Goal: Task Accomplishment & Management: Manage account settings

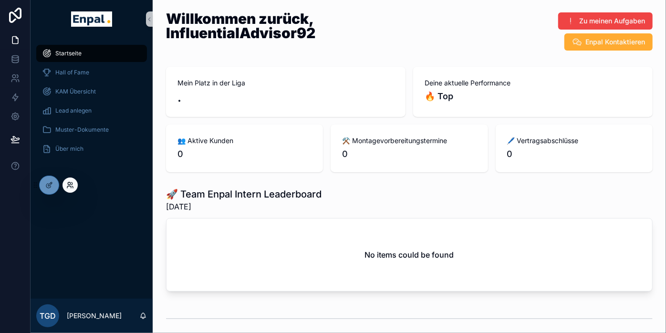
click at [71, 184] on icon at bounding box center [70, 185] width 8 height 8
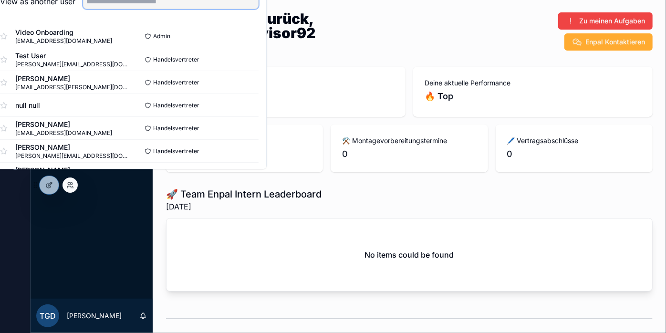
click at [154, 9] on input "text" at bounding box center [170, 1] width 175 height 15
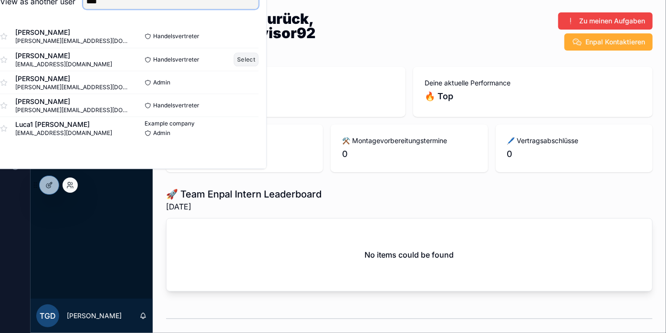
type input "****"
click at [258, 66] on button "Select" at bounding box center [246, 59] width 25 height 14
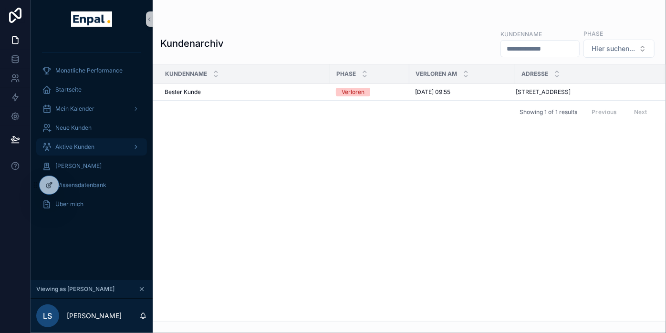
click at [80, 139] on div "Aktive Kunden" at bounding box center [91, 146] width 99 height 15
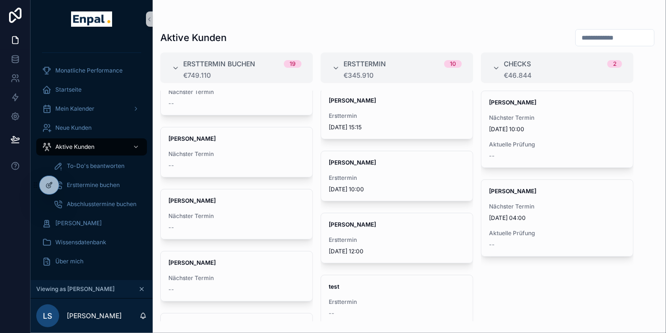
scroll to position [318, 0]
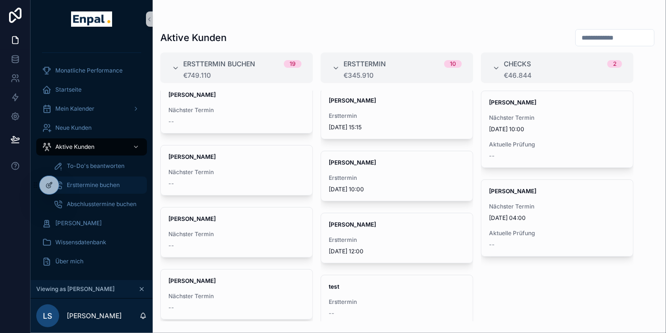
click at [110, 188] on span "Ersttermine buchen" at bounding box center [93, 185] width 53 height 8
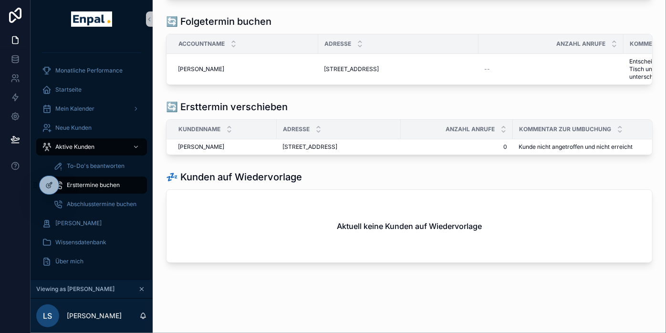
scroll to position [318, 0]
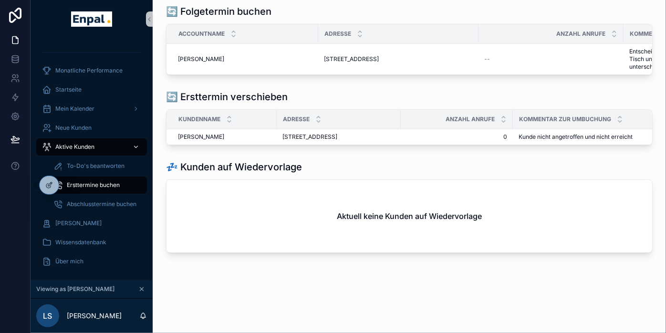
click at [89, 147] on span "Aktive Kunden" at bounding box center [74, 147] width 39 height 8
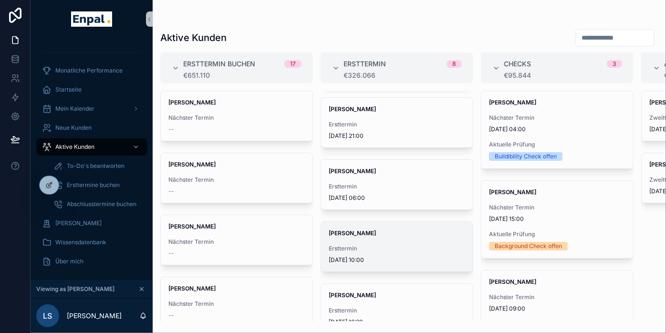
scroll to position [106, 0]
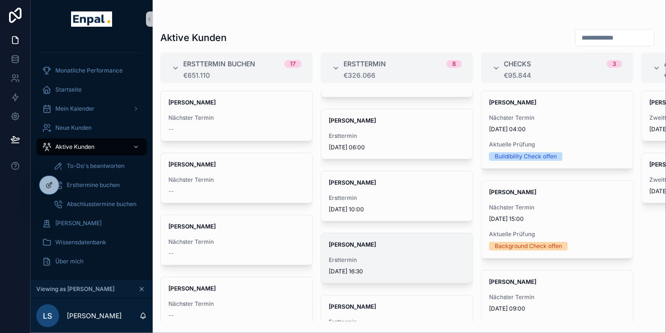
click at [359, 241] on strong "[PERSON_NAME]" at bounding box center [351, 244] width 47 height 7
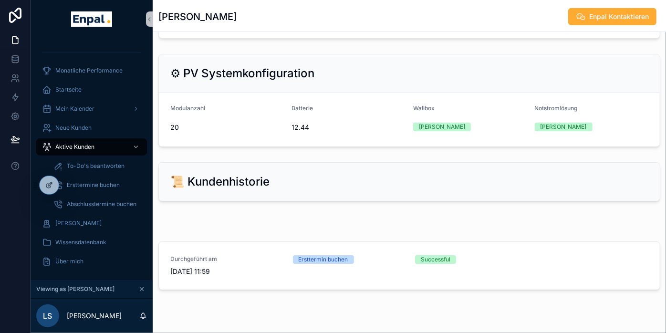
scroll to position [731, 0]
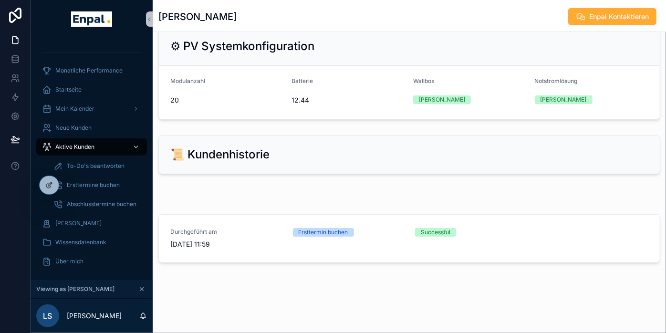
click at [86, 143] on span "Aktive Kunden" at bounding box center [74, 147] width 39 height 8
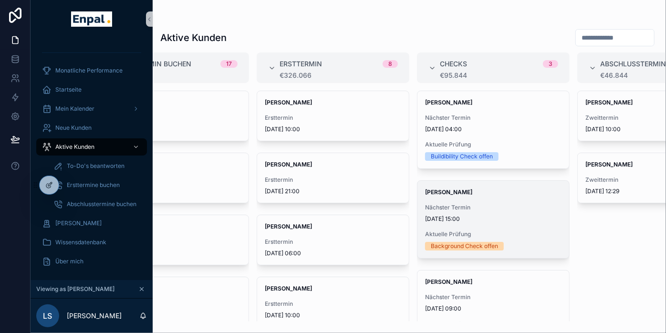
scroll to position [0, 72]
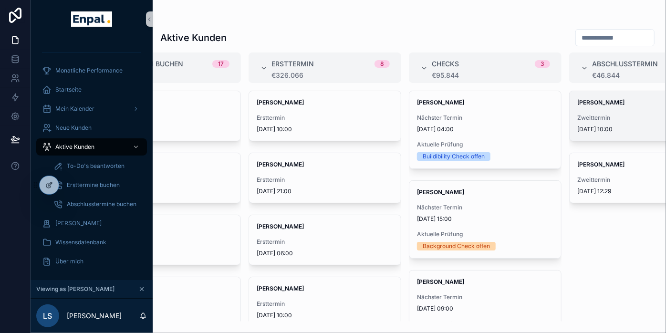
click at [596, 114] on span "Zweittermin" at bounding box center [645, 118] width 136 height 8
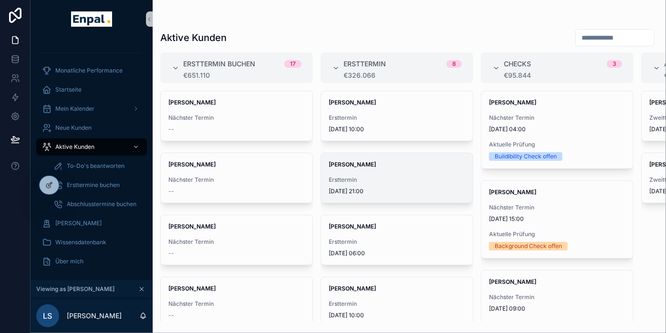
click at [379, 168] on div "[PERSON_NAME] Ersttermin [DATE] 21:00" at bounding box center [397, 178] width 152 height 50
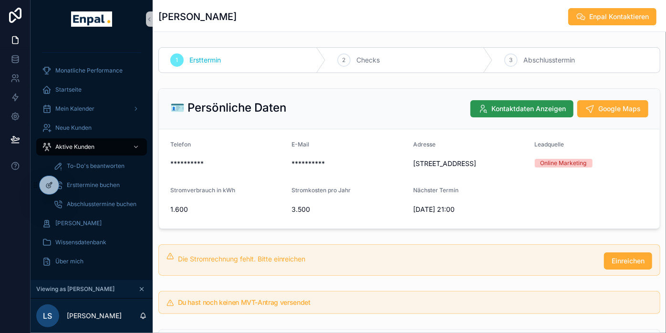
click at [541, 106] on span "Kontaktdaten Anzeigen" at bounding box center [528, 109] width 74 height 10
click at [381, 160] on span "**********" at bounding box center [349, 164] width 114 height 10
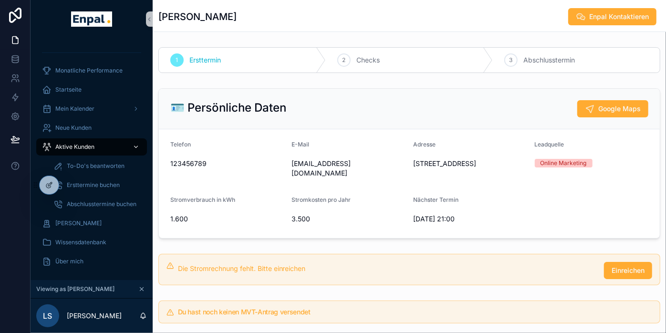
click at [86, 143] on span "Aktive Kunden" at bounding box center [74, 147] width 39 height 8
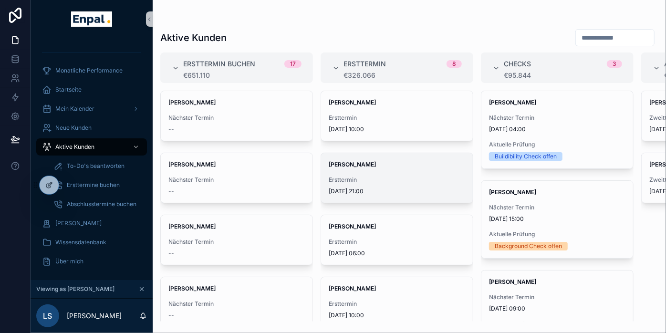
click at [338, 159] on div "[PERSON_NAME] Ersttermin [DATE] 21:00" at bounding box center [397, 178] width 152 height 50
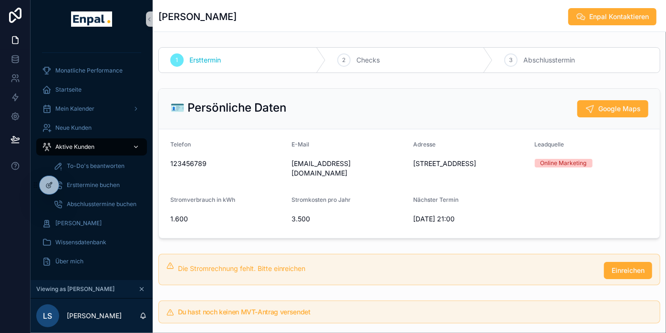
click at [80, 147] on span "Aktive Kunden" at bounding box center [74, 147] width 39 height 8
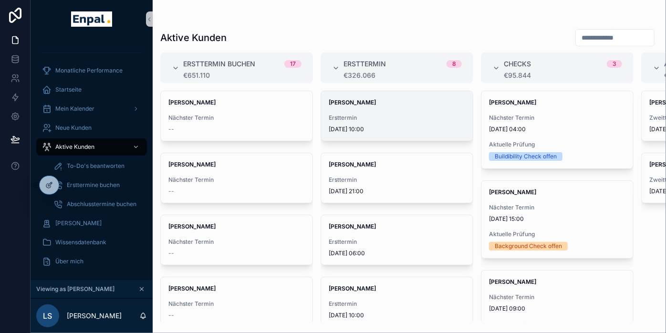
click at [361, 123] on div "Ersttermin [DATE] 10:00" at bounding box center [396, 123] width 136 height 19
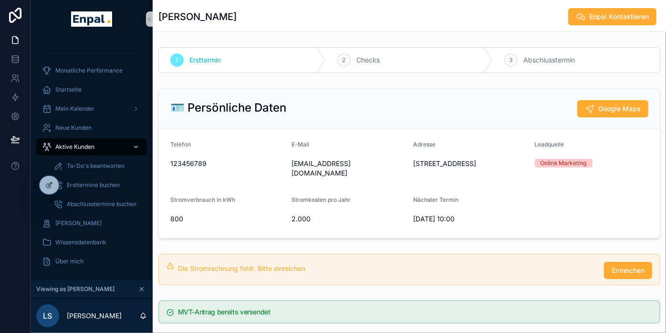
click at [79, 143] on span "Aktive Kunden" at bounding box center [74, 147] width 39 height 8
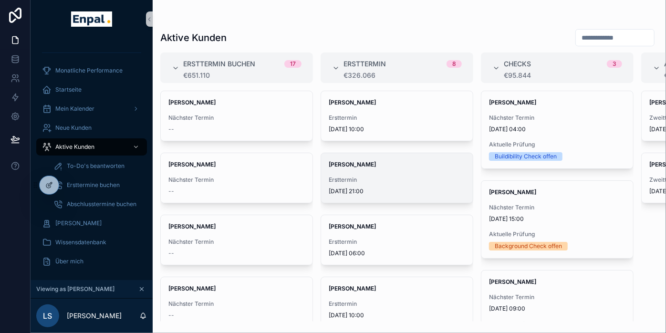
click at [404, 168] on div "[PERSON_NAME] Ersttermin [DATE] 21:00" at bounding box center [397, 178] width 152 height 50
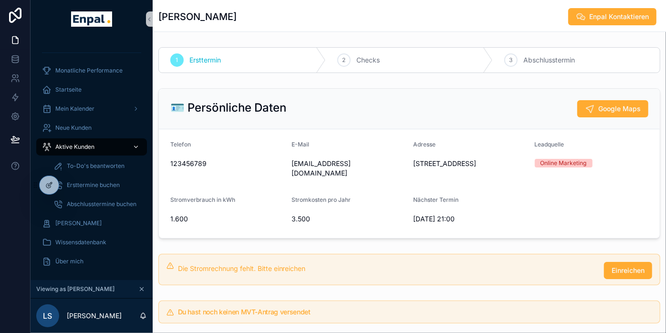
click at [64, 142] on div "Aktive Kunden" at bounding box center [91, 146] width 99 height 15
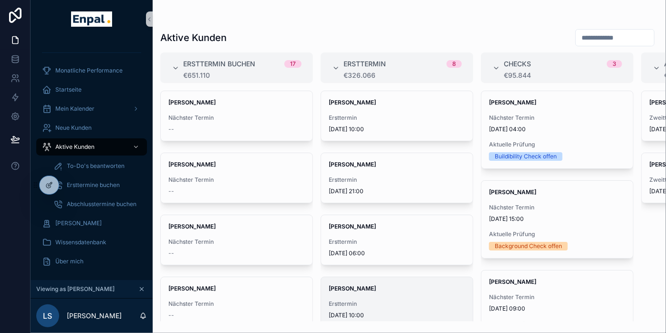
click at [350, 287] on strong "[PERSON_NAME]" at bounding box center [351, 288] width 47 height 7
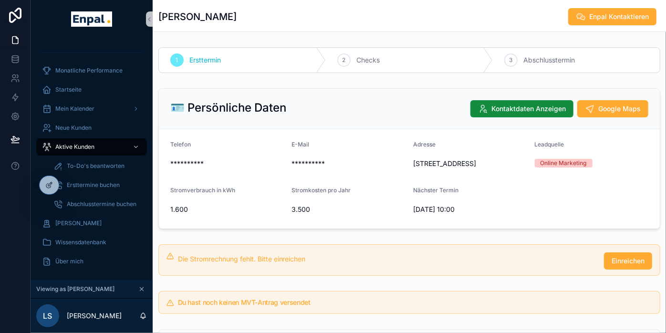
click at [142, 291] on icon "scrollable content" at bounding box center [141, 288] width 3 height 3
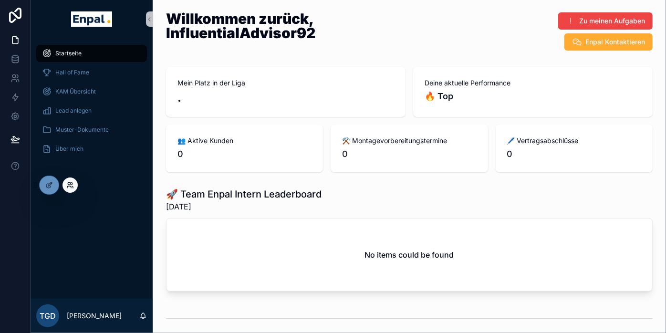
click at [72, 187] on icon at bounding box center [70, 185] width 8 height 8
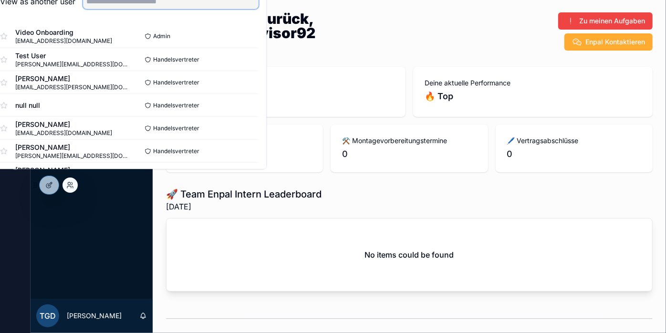
click at [132, 9] on input "text" at bounding box center [170, 1] width 175 height 15
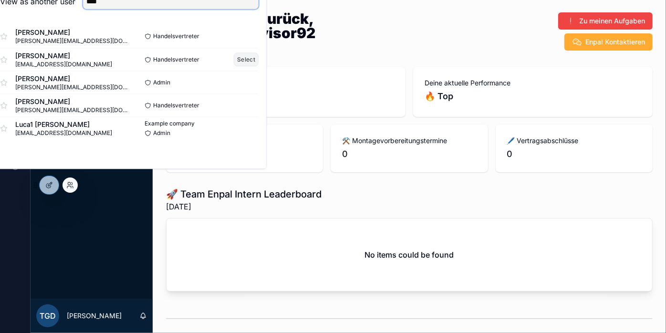
type input "****"
click at [258, 66] on button "Select" at bounding box center [246, 59] width 25 height 14
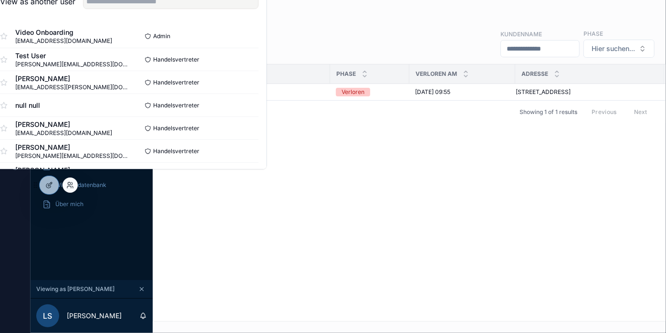
click at [336, 166] on div "Kundenname Phase Verloren Am Adresse [PERSON_NAME] [PERSON_NAME] [PERSON_NAME] …" at bounding box center [409, 192] width 512 height 256
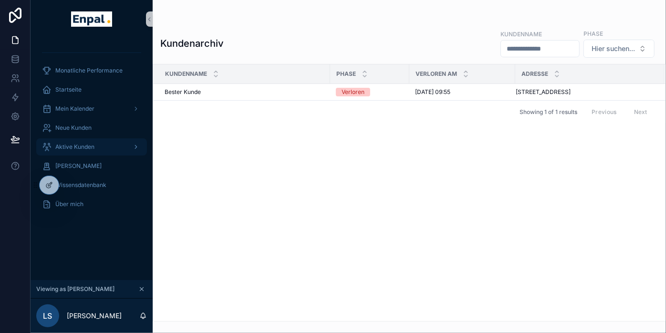
click at [77, 141] on div "Aktive Kunden" at bounding box center [91, 146] width 99 height 15
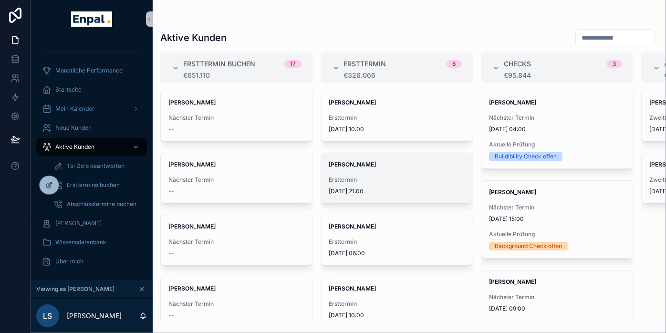
click at [376, 183] on div "Ersttermin [DATE] 21:00" at bounding box center [396, 185] width 136 height 19
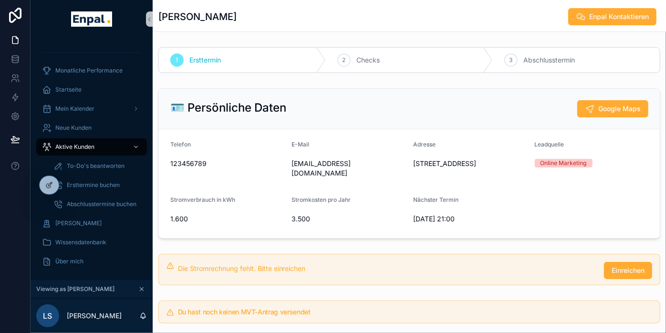
drag, startPoint x: 461, startPoint y: 340, endPoint x: 400, endPoint y: 295, distance: 76.0
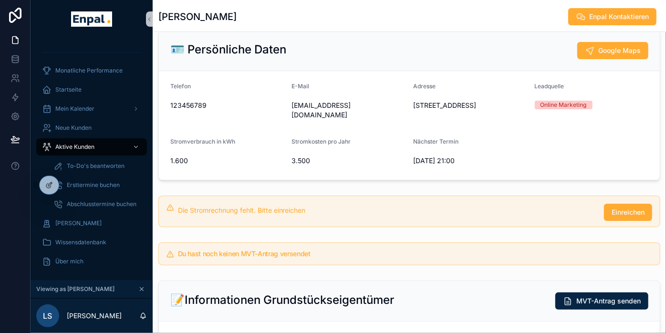
scroll to position [53, 0]
